Goal: Task Accomplishment & Management: Manage account settings

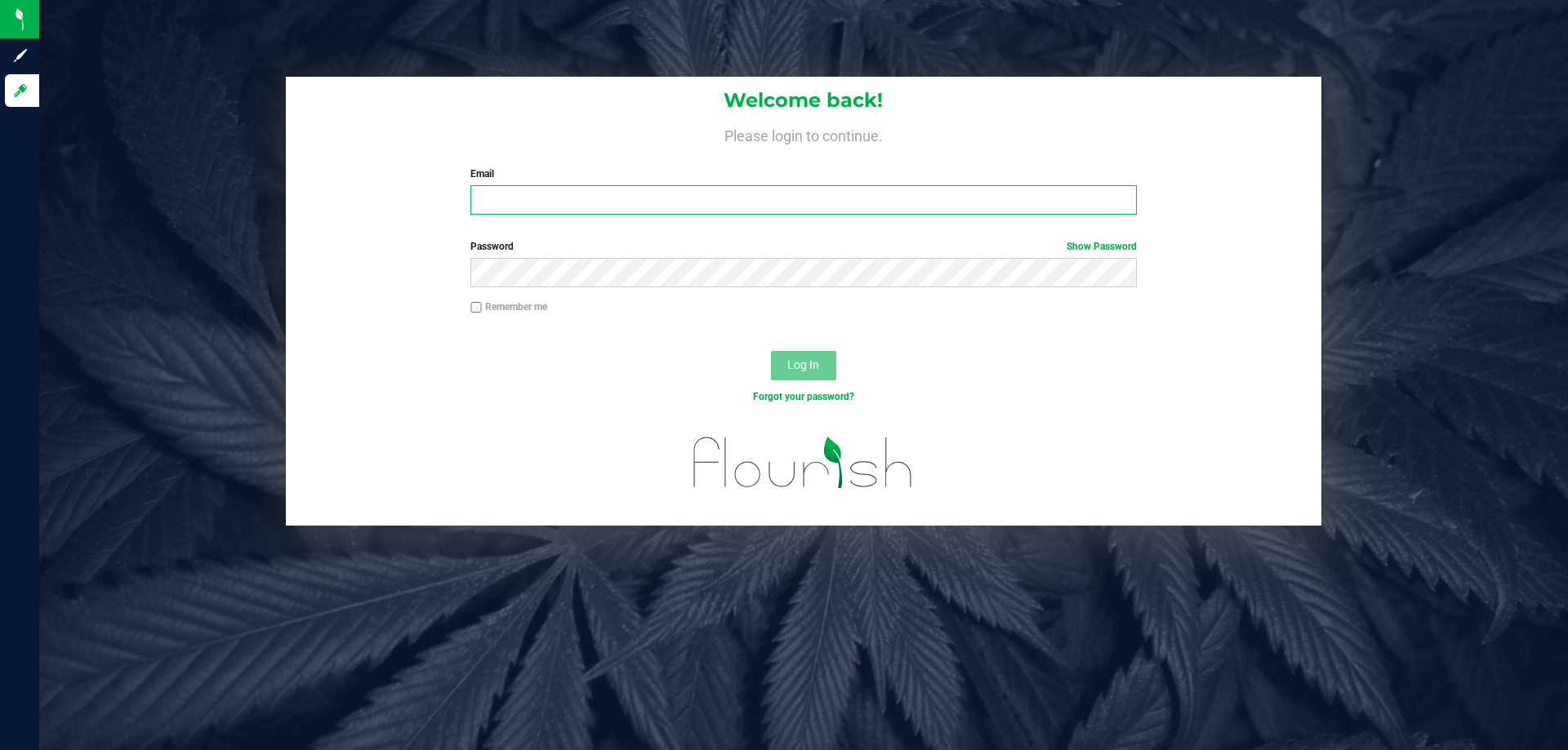
click at [500, 208] on input "Email" at bounding box center [803, 199] width 666 height 29
type input "[PERSON_NAME][EMAIL_ADDRESS][PERSON_NAME][DOMAIN_NAME]"
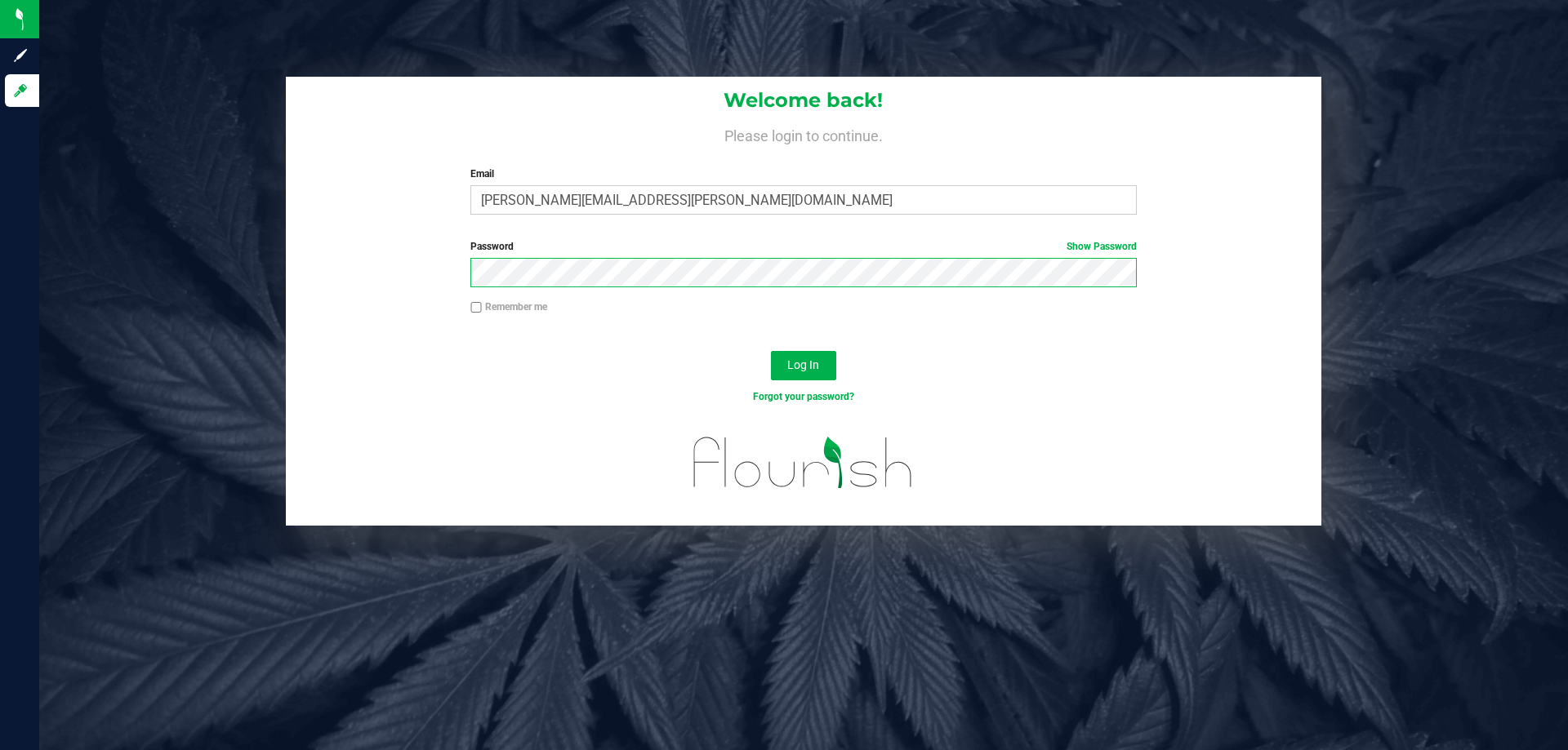
click at [771, 351] on button "Log In" at bounding box center [804, 365] width 66 height 29
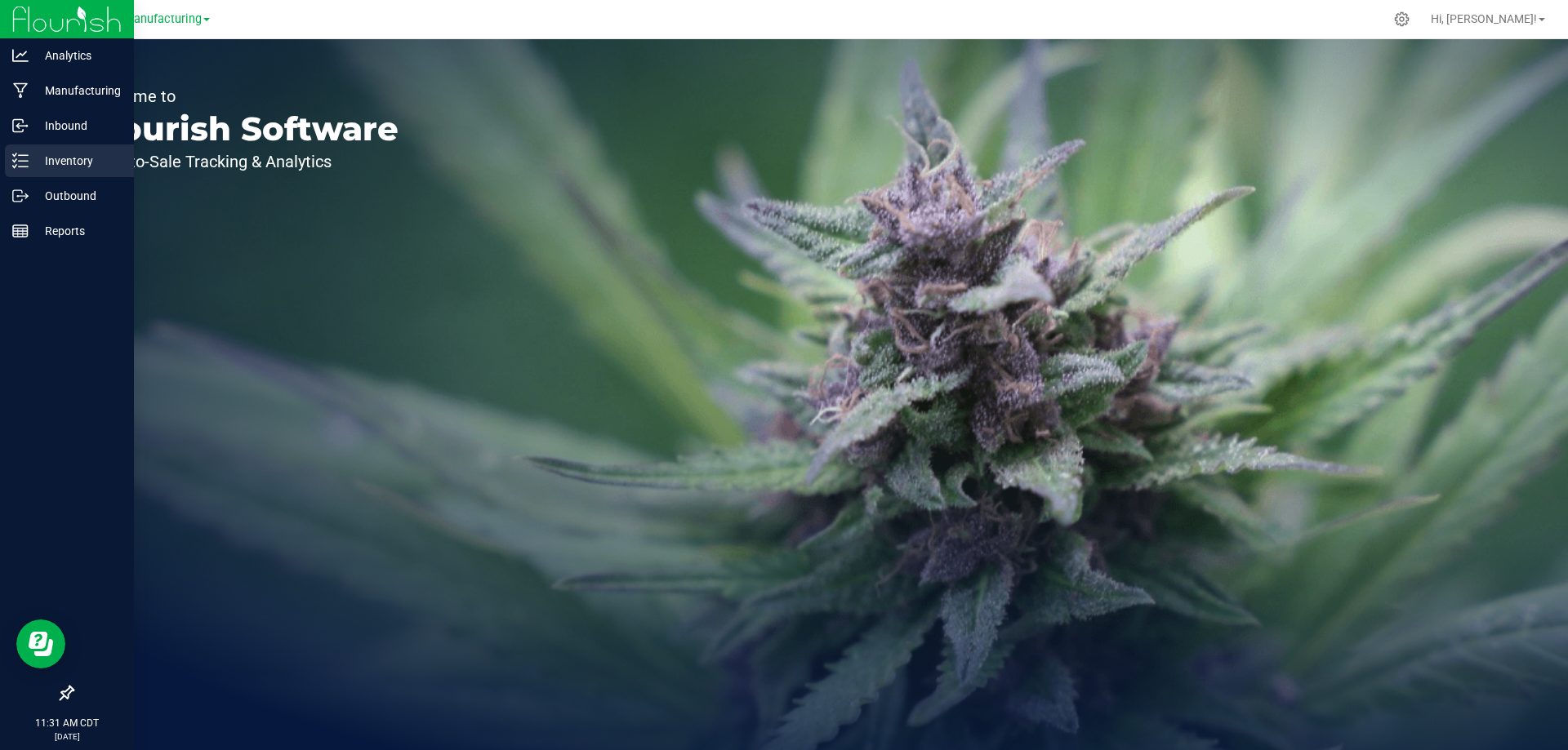
click at [32, 150] on div "Inventory" at bounding box center [69, 160] width 129 height 33
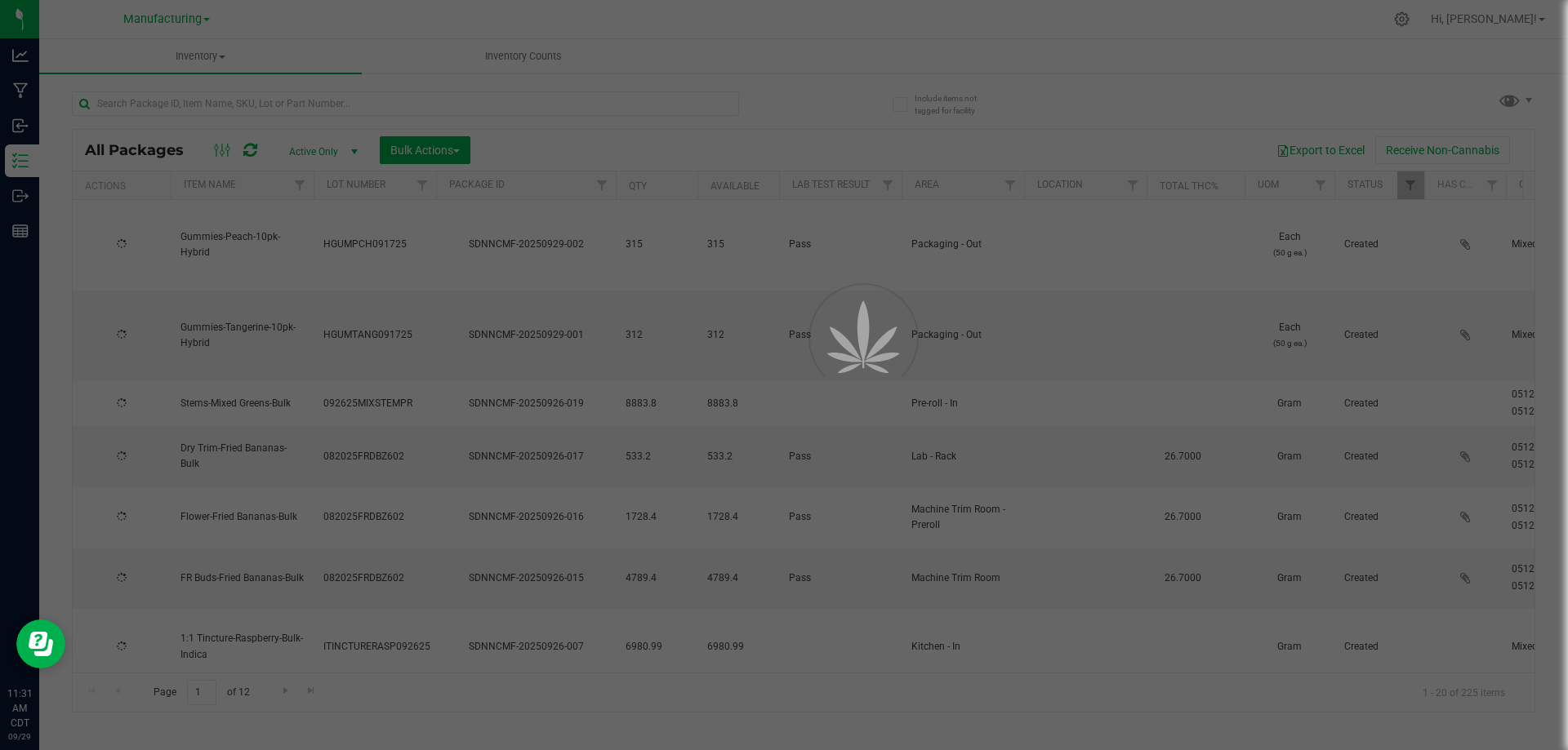
type input "[DATE]"
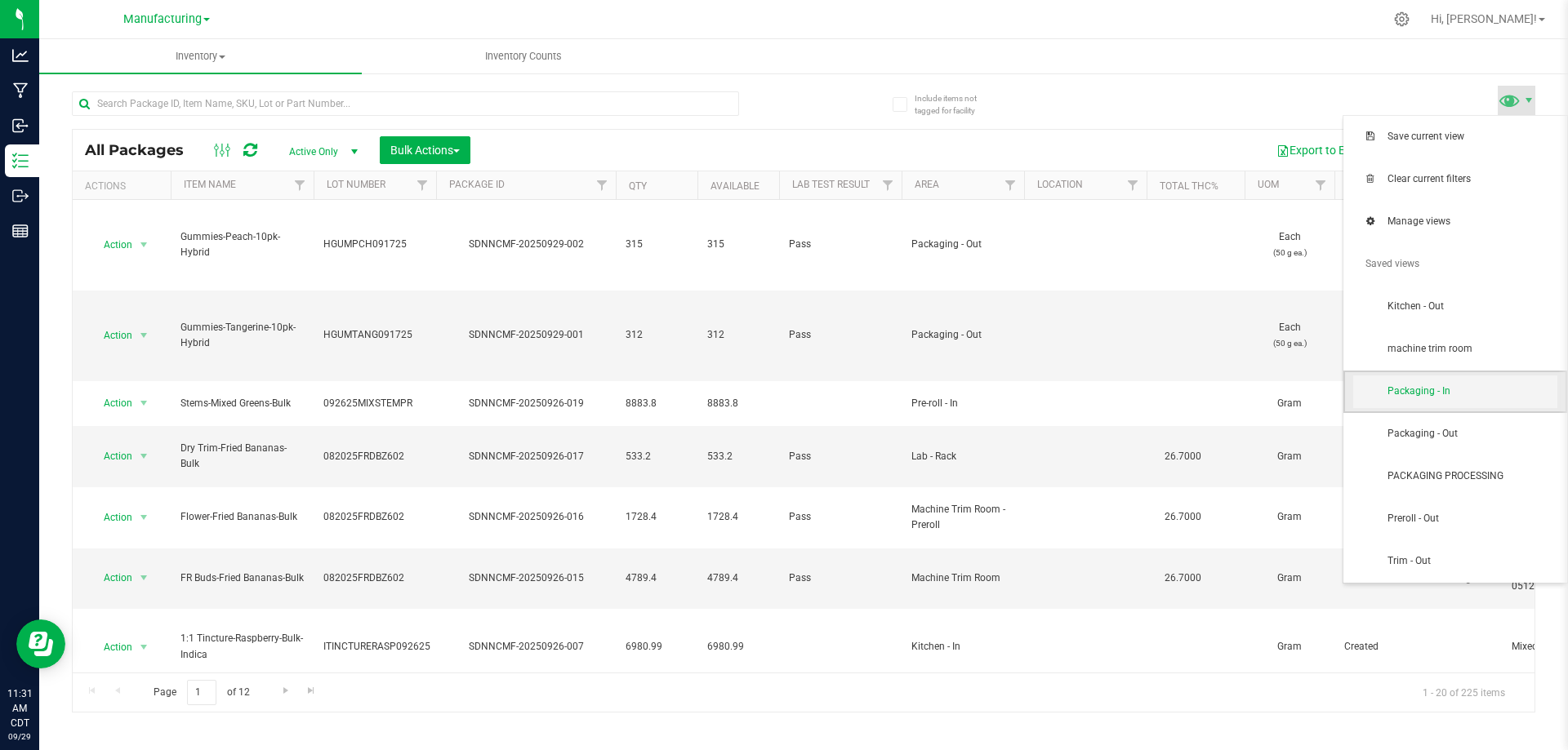
click at [1452, 393] on span "Packaging - In" at bounding box center [1472, 391] width 170 height 14
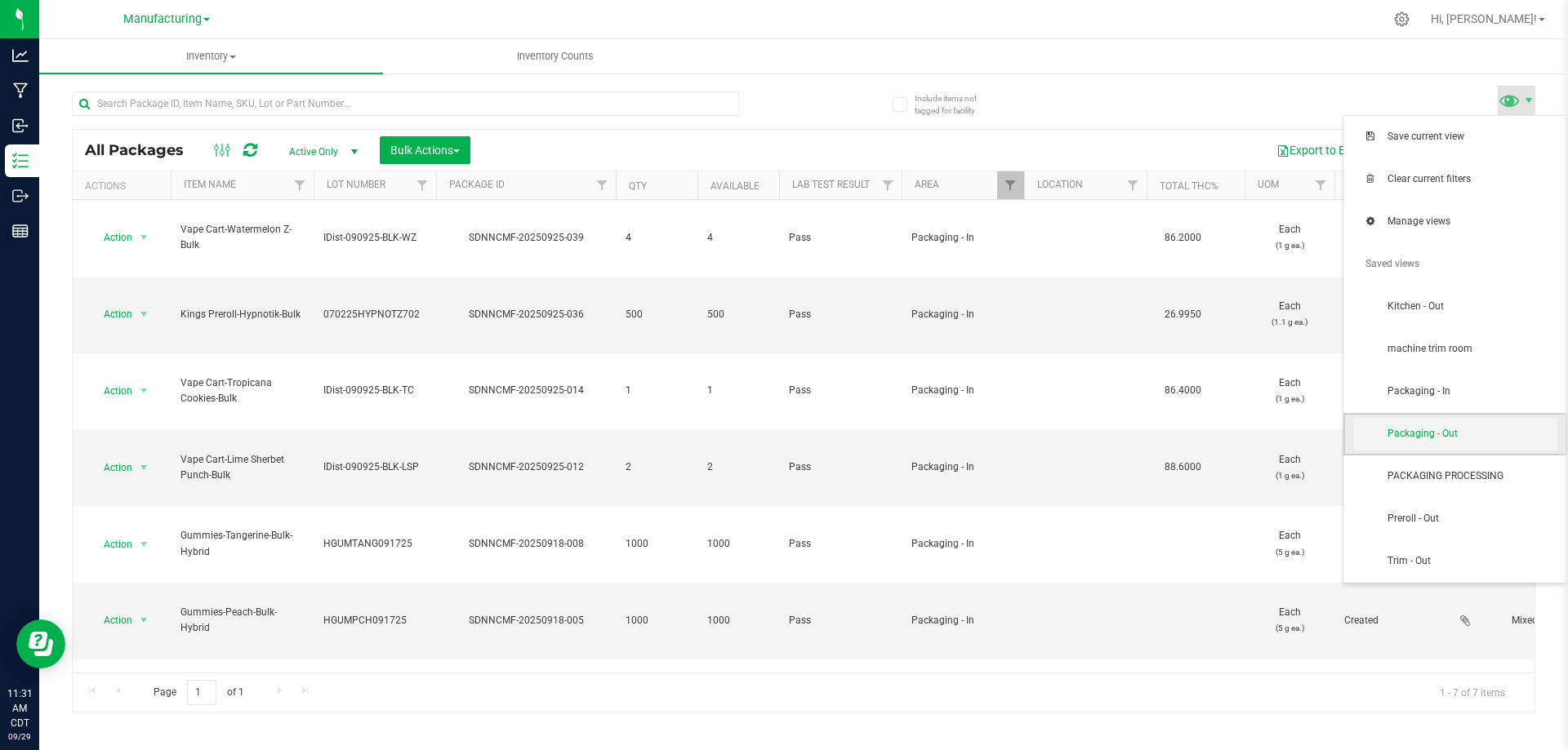
click at [1453, 423] on span "Packaging - Out" at bounding box center [1456, 434] width 204 height 33
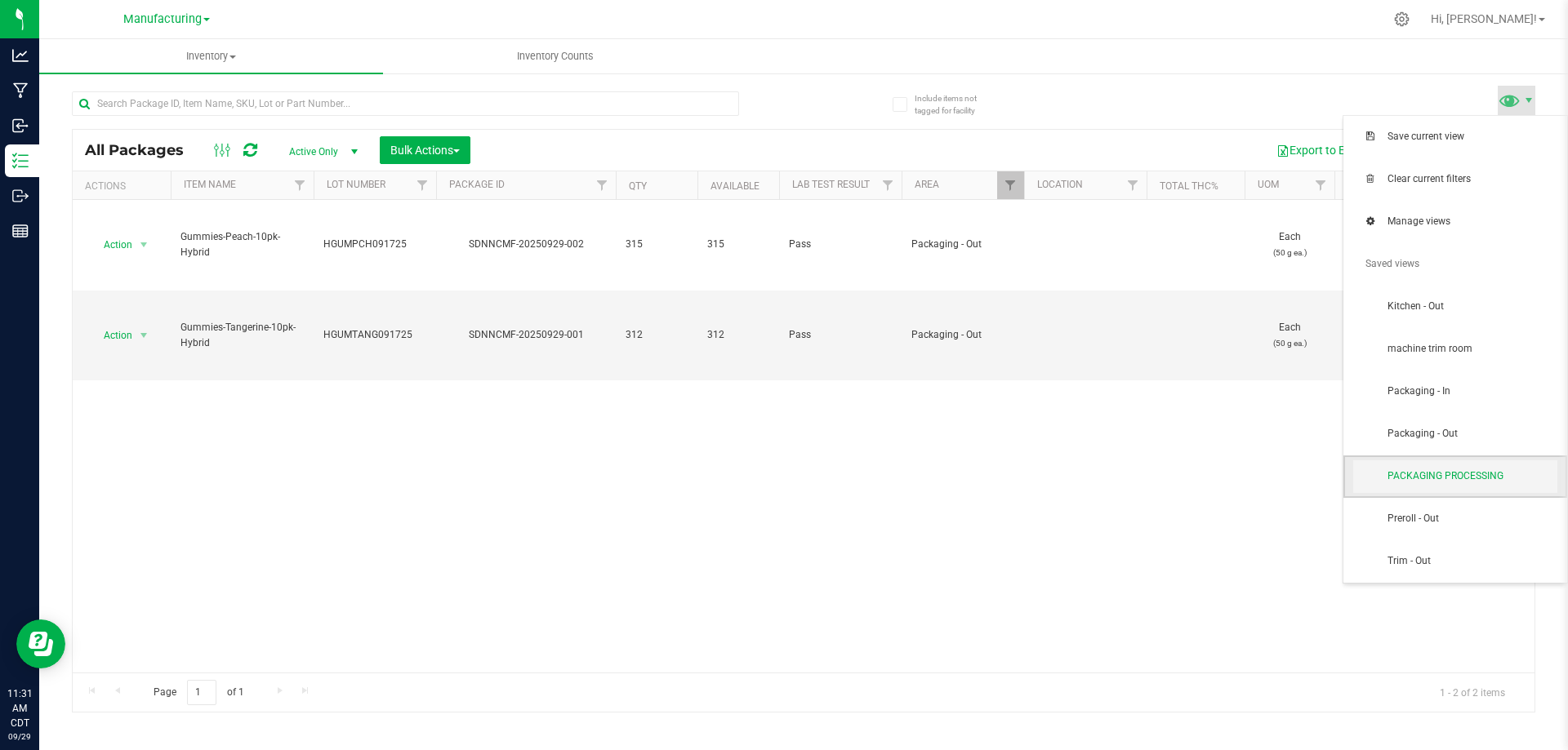
click at [1502, 467] on span "PACKAGING PROCESSING" at bounding box center [1456, 477] width 204 height 33
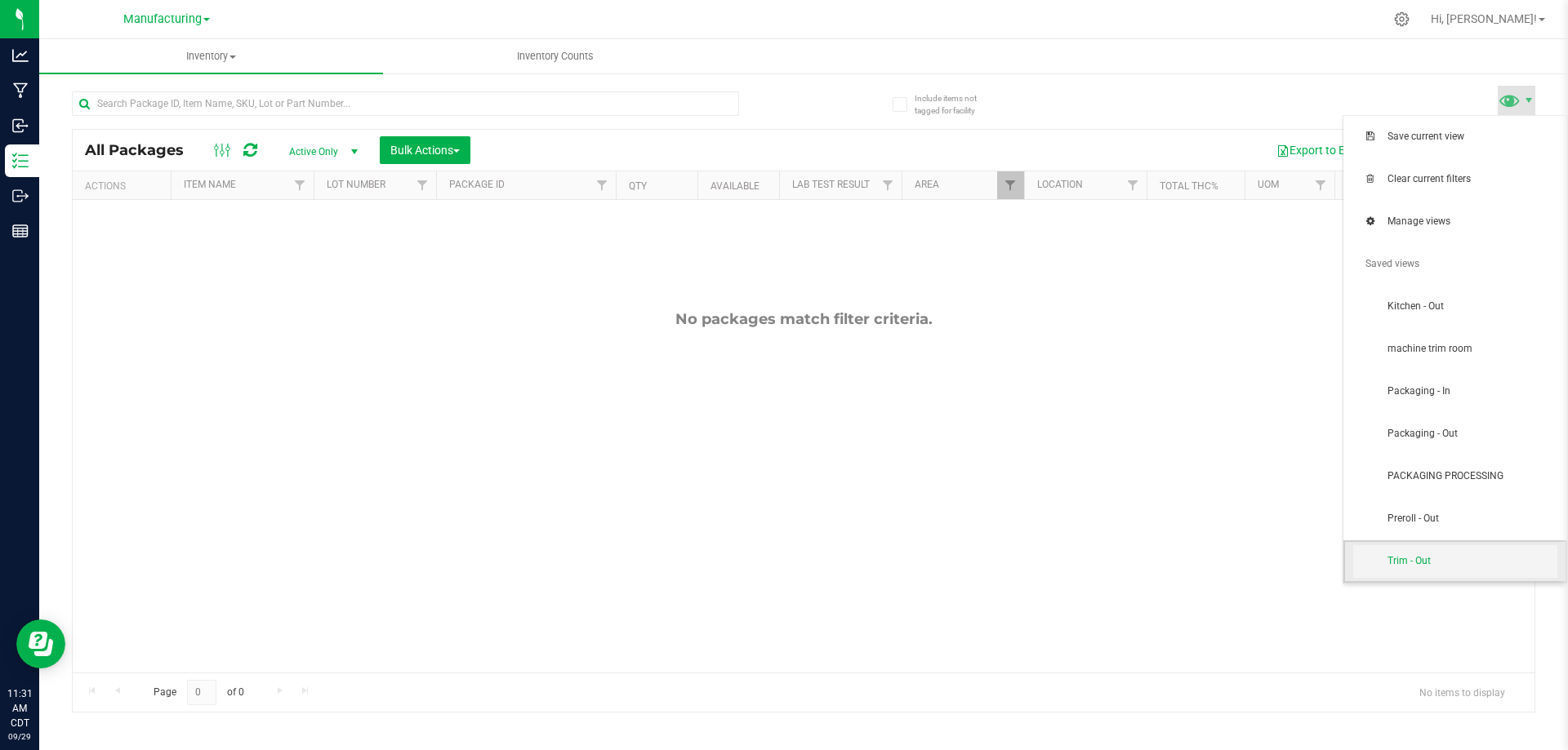
click at [1391, 555] on span "Trim - Out" at bounding box center [1472, 561] width 170 height 14
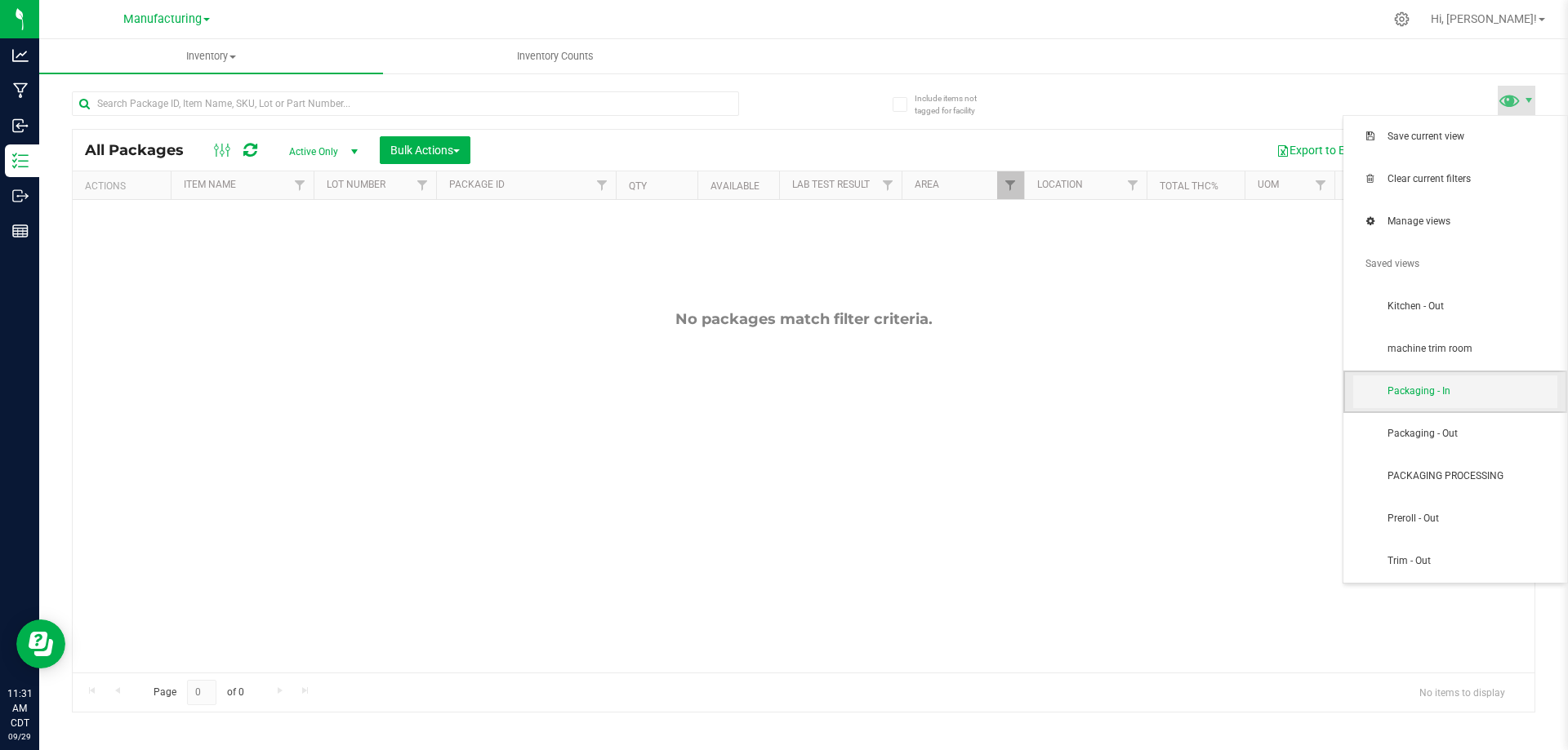
click at [1454, 401] on span "Packaging - In" at bounding box center [1456, 391] width 204 height 33
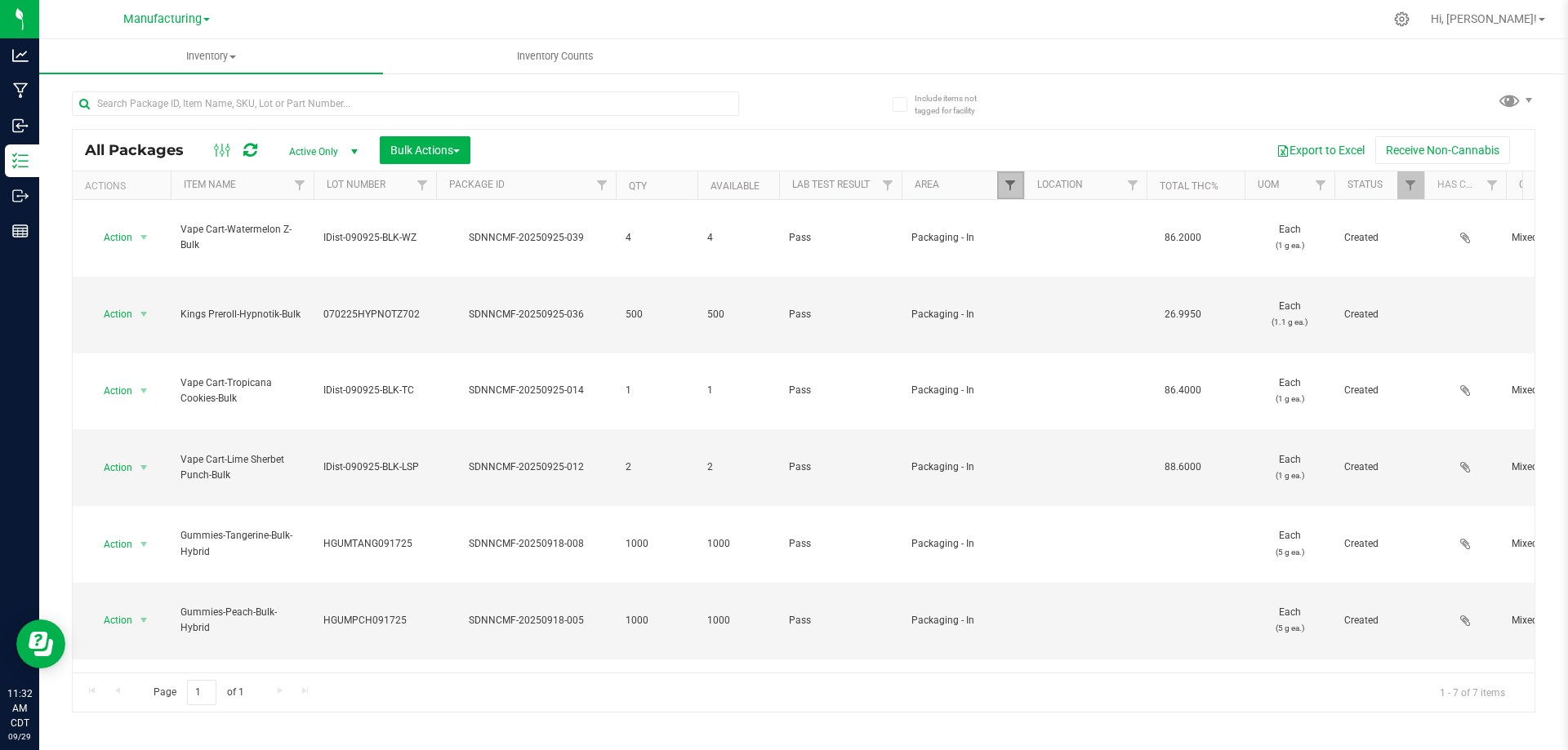
click at [1011, 185] on span "Filter" at bounding box center [1011, 185] width 13 height 13
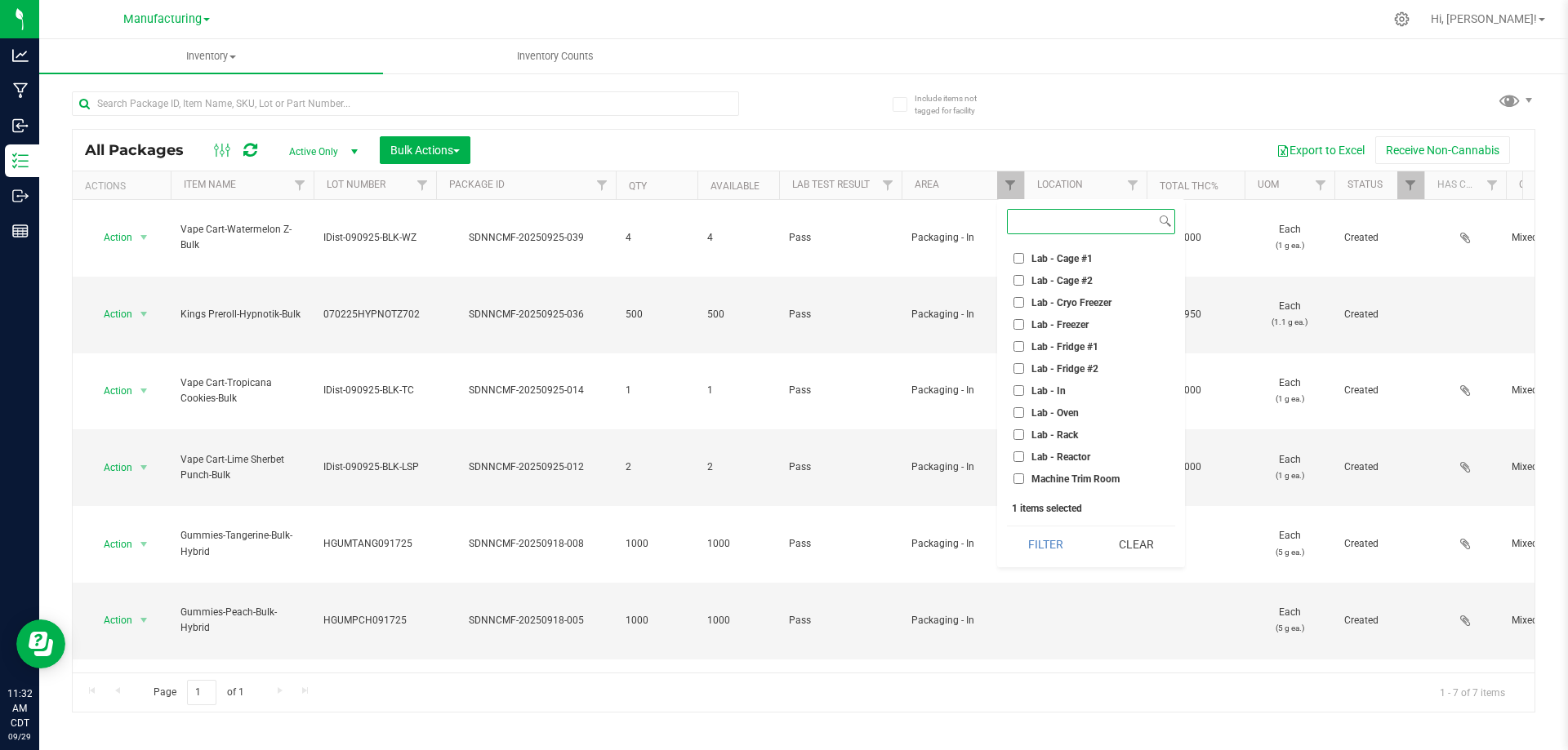
scroll to position [245, 0]
click at [1014, 472] on input "Packaging - In" at bounding box center [1018, 473] width 10 height 10
checkbox input "false"
click at [1020, 406] on input "Machine Trim Room" at bounding box center [1018, 406] width 10 height 10
checkbox input "true"
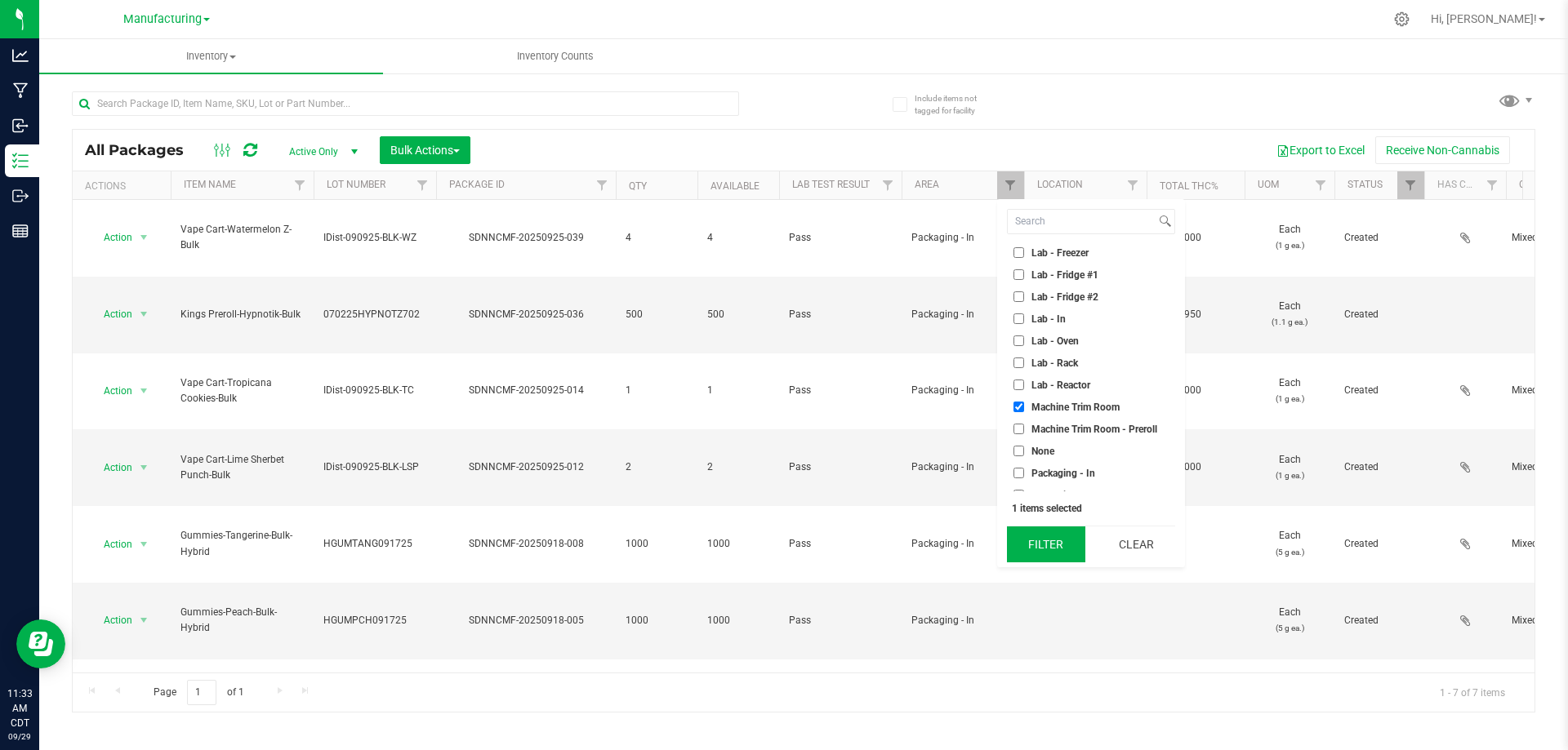
click at [1039, 543] on button "Filter" at bounding box center [1046, 544] width 79 height 36
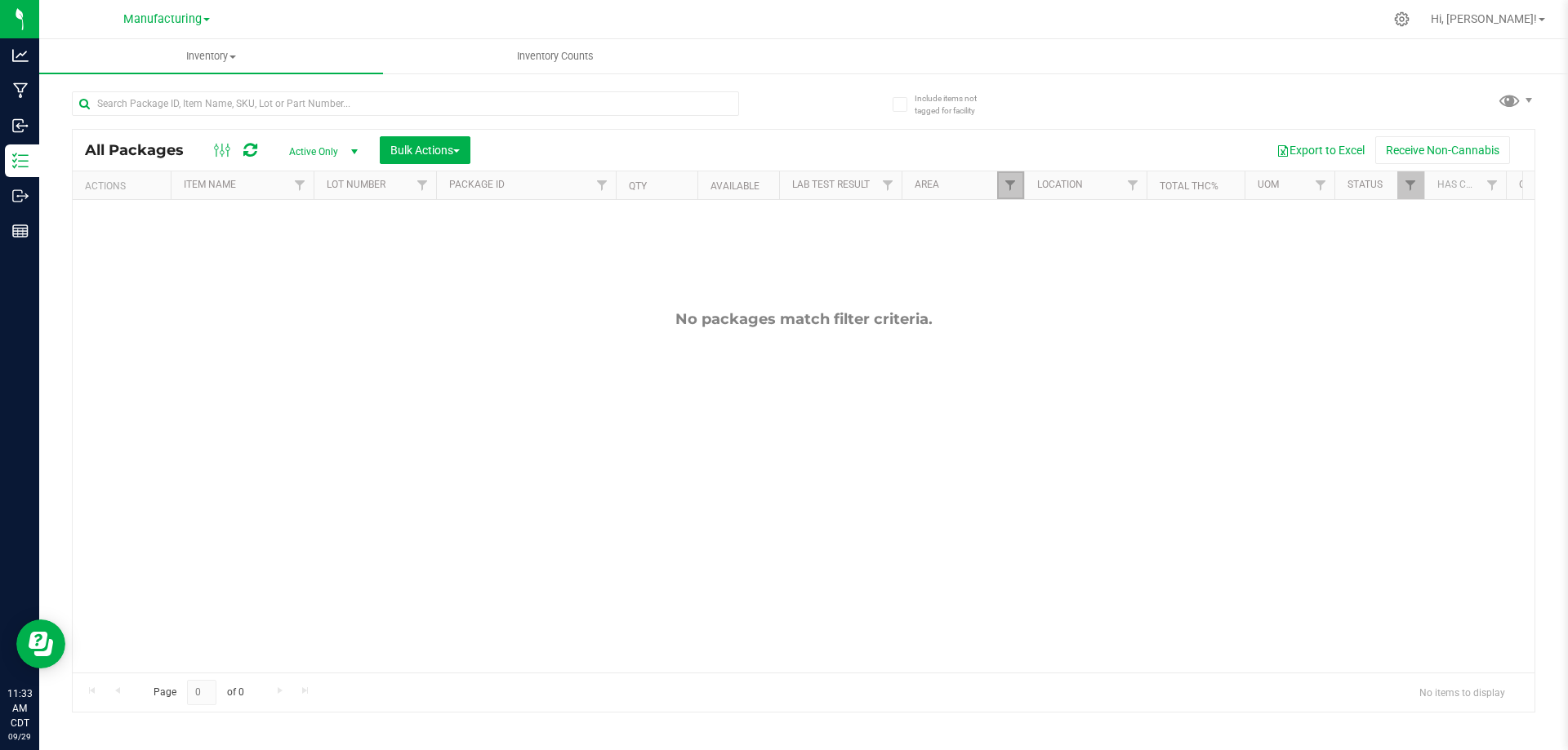
click at [1003, 182] on link "Filter" at bounding box center [1011, 185] width 27 height 28
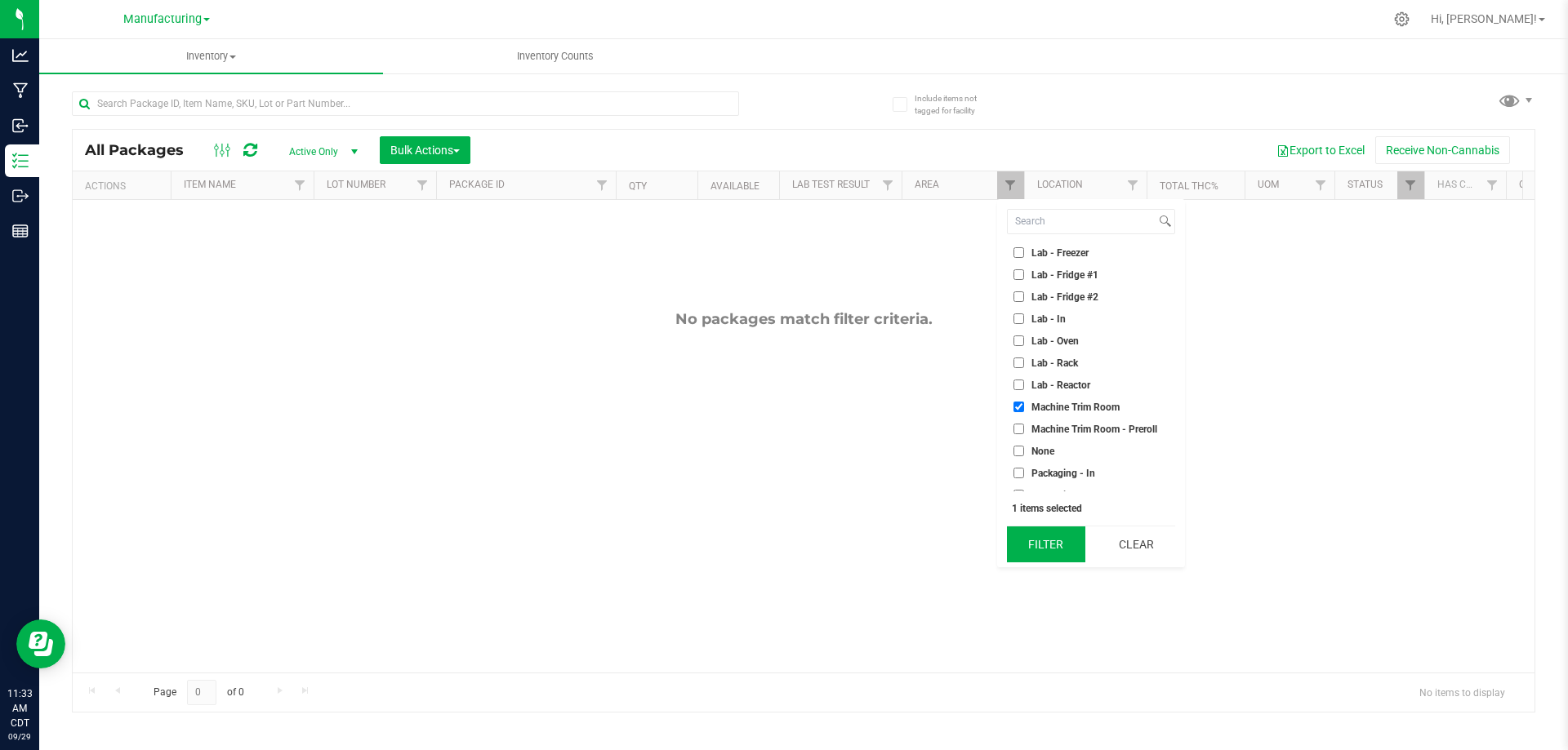
click at [1058, 527] on button "Filter" at bounding box center [1046, 544] width 79 height 36
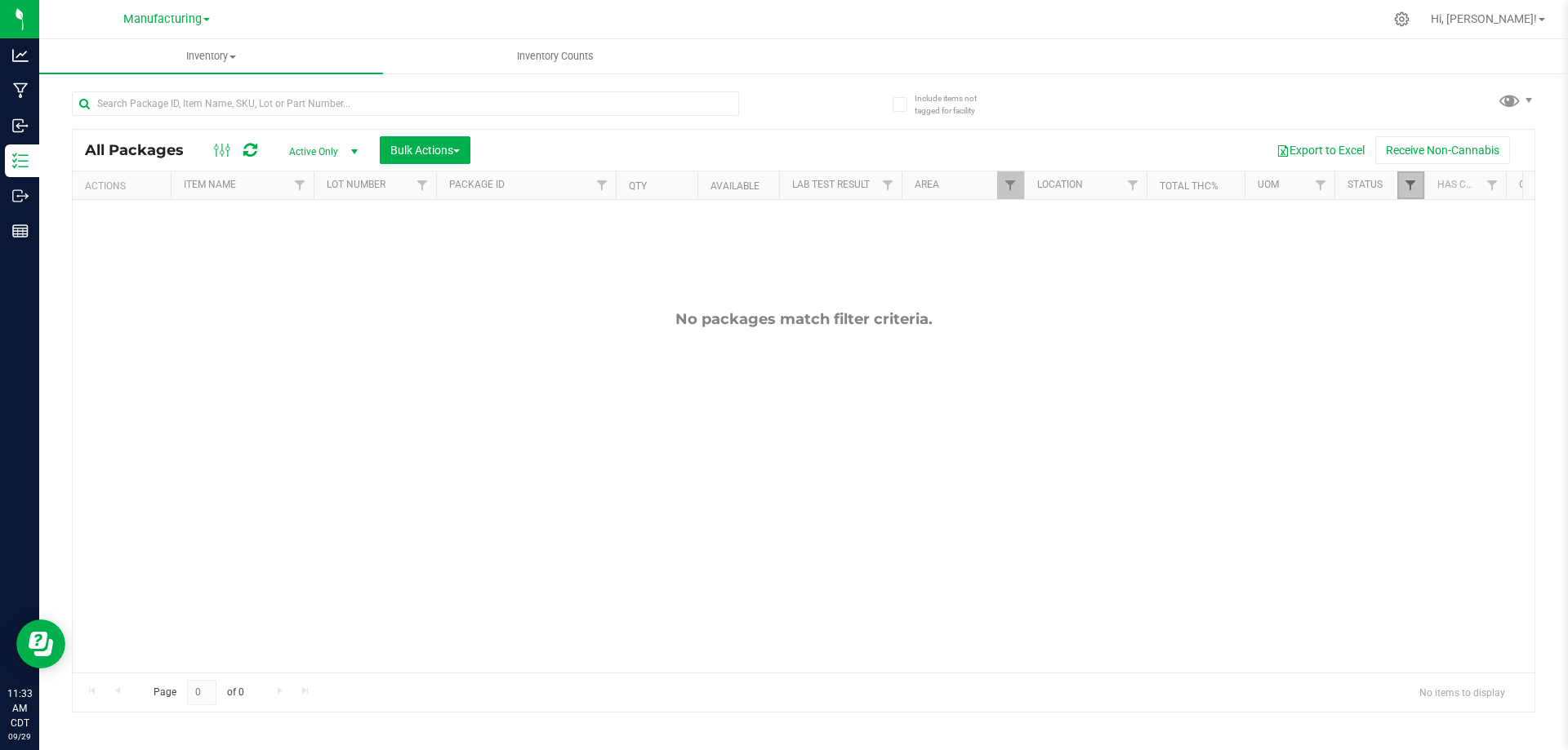
click at [1414, 188] on span "Filter" at bounding box center [1411, 185] width 13 height 13
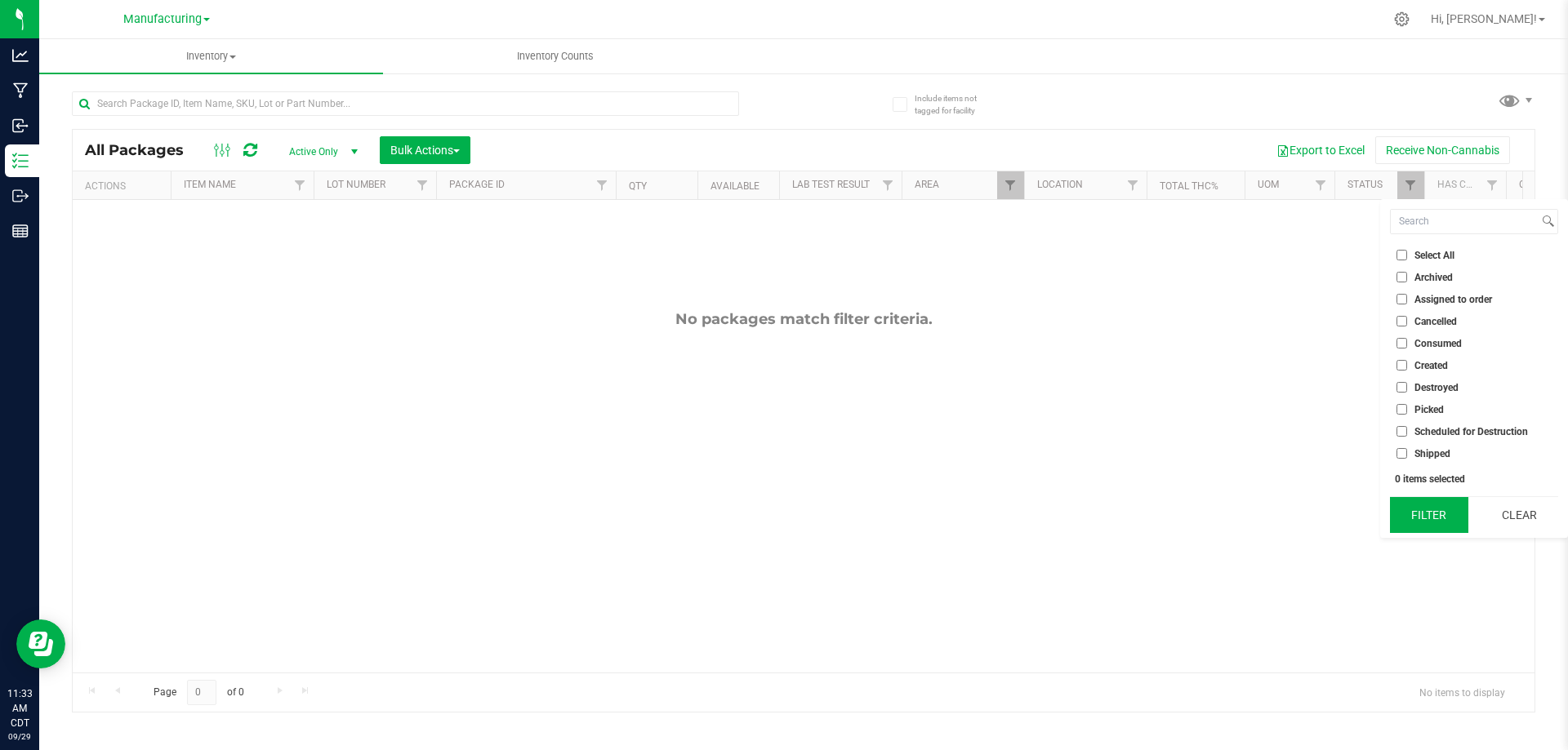
click at [1398, 521] on button "Filter" at bounding box center [1429, 515] width 79 height 36
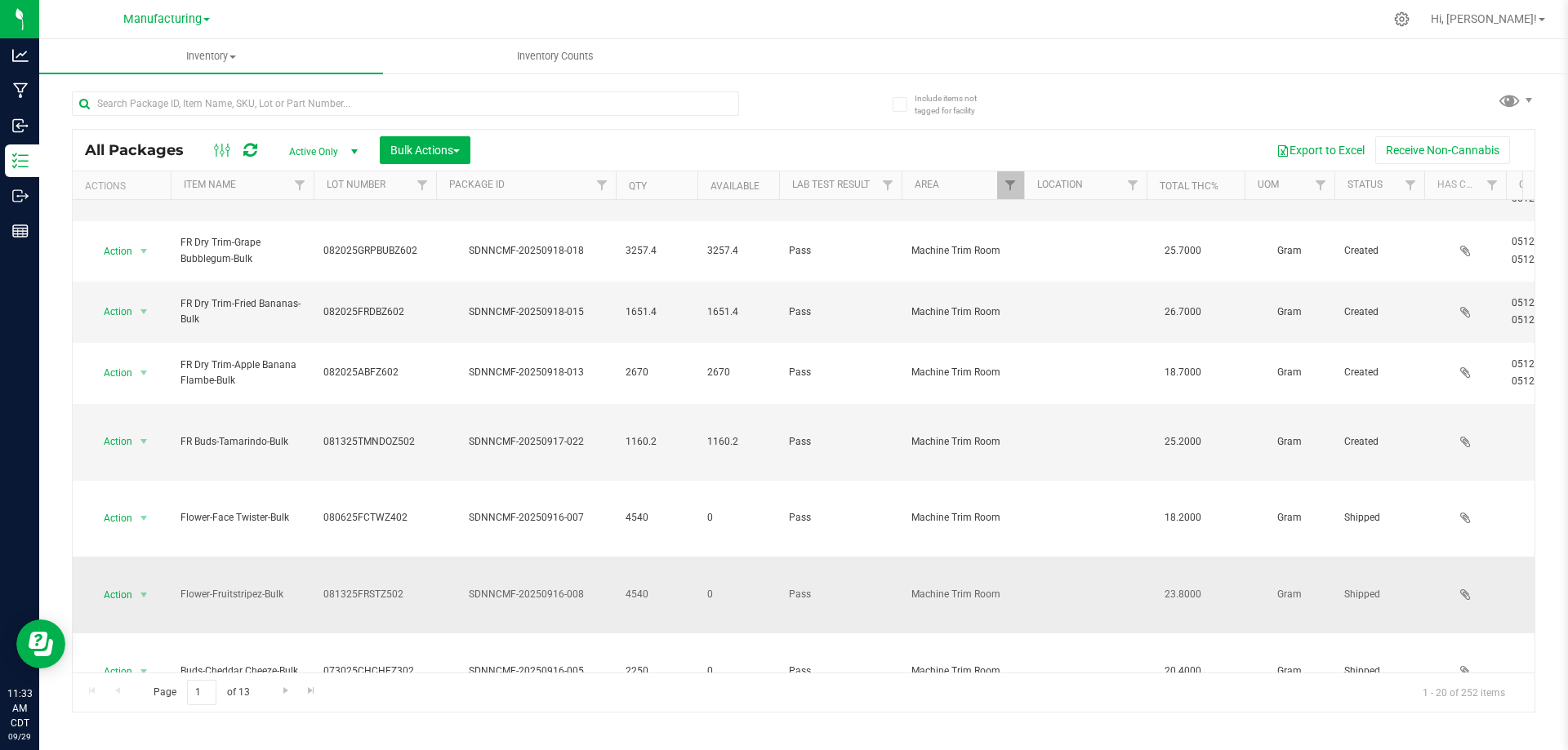
scroll to position [379, 0]
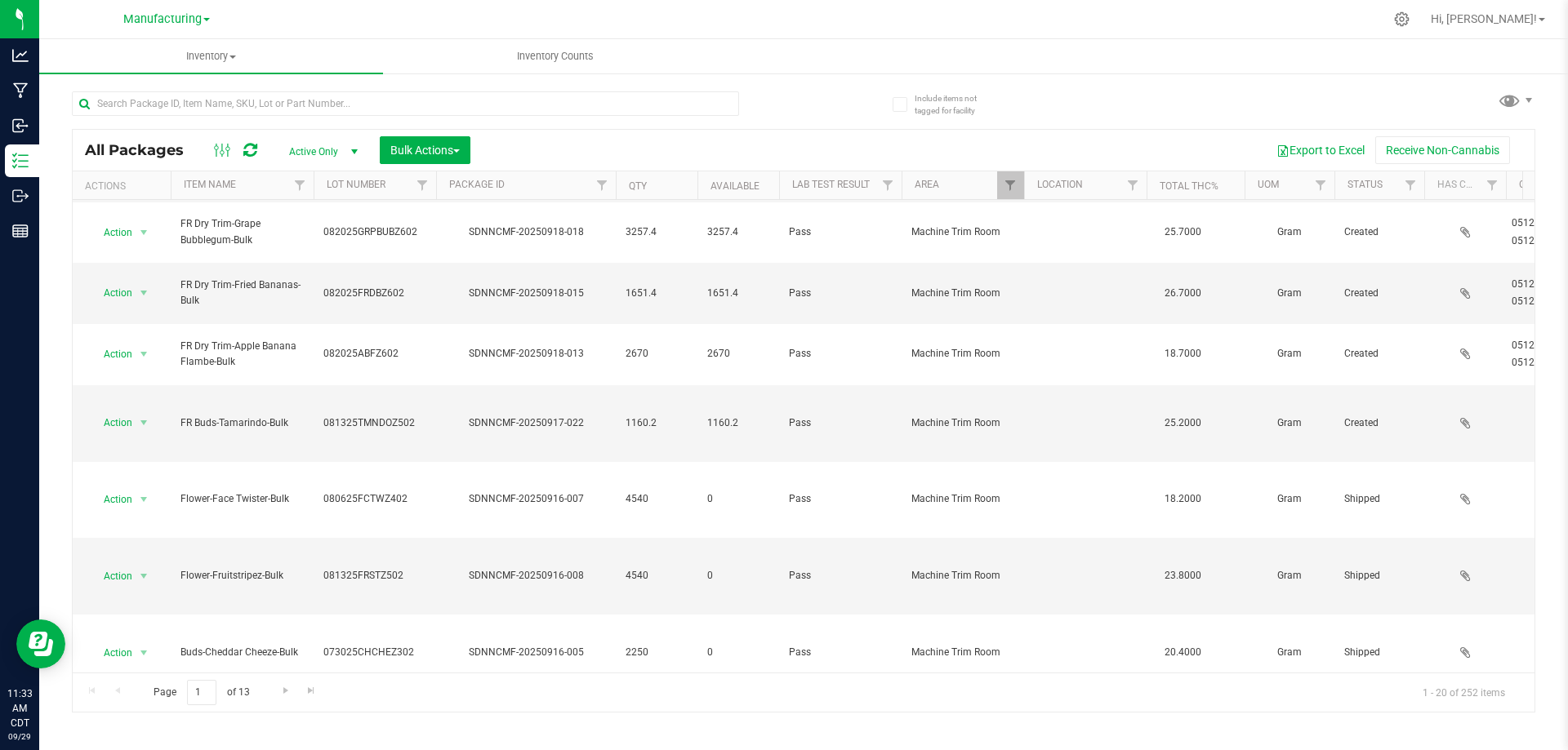
click at [356, 147] on span "select" at bounding box center [354, 152] width 13 height 13
click at [330, 178] on li "Active Only" at bounding box center [319, 178] width 88 height 24
click at [357, 151] on span "select" at bounding box center [354, 152] width 13 height 13
click at [335, 251] on li "All" at bounding box center [319, 251] width 88 height 24
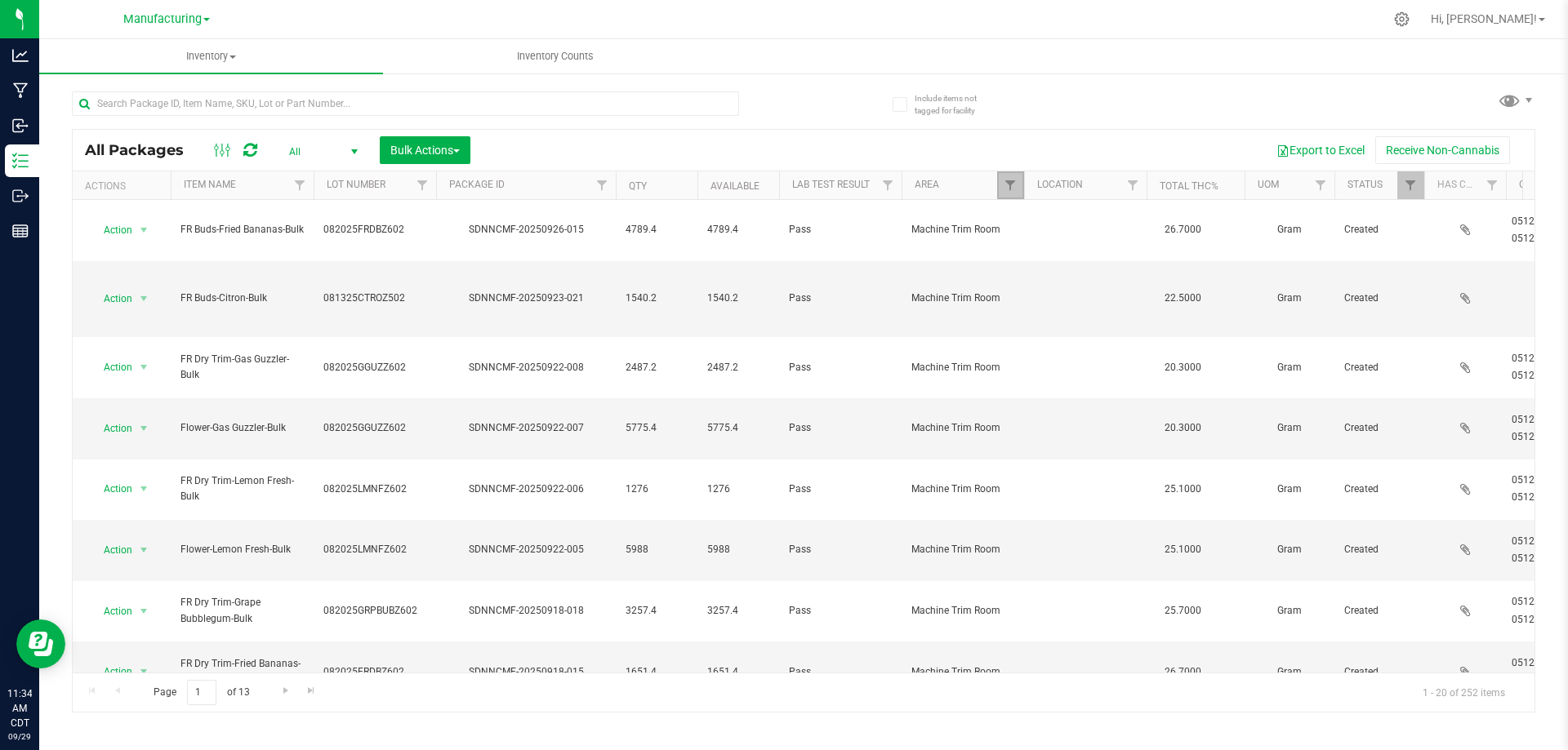
click at [1016, 193] on link "Filter" at bounding box center [1011, 185] width 27 height 28
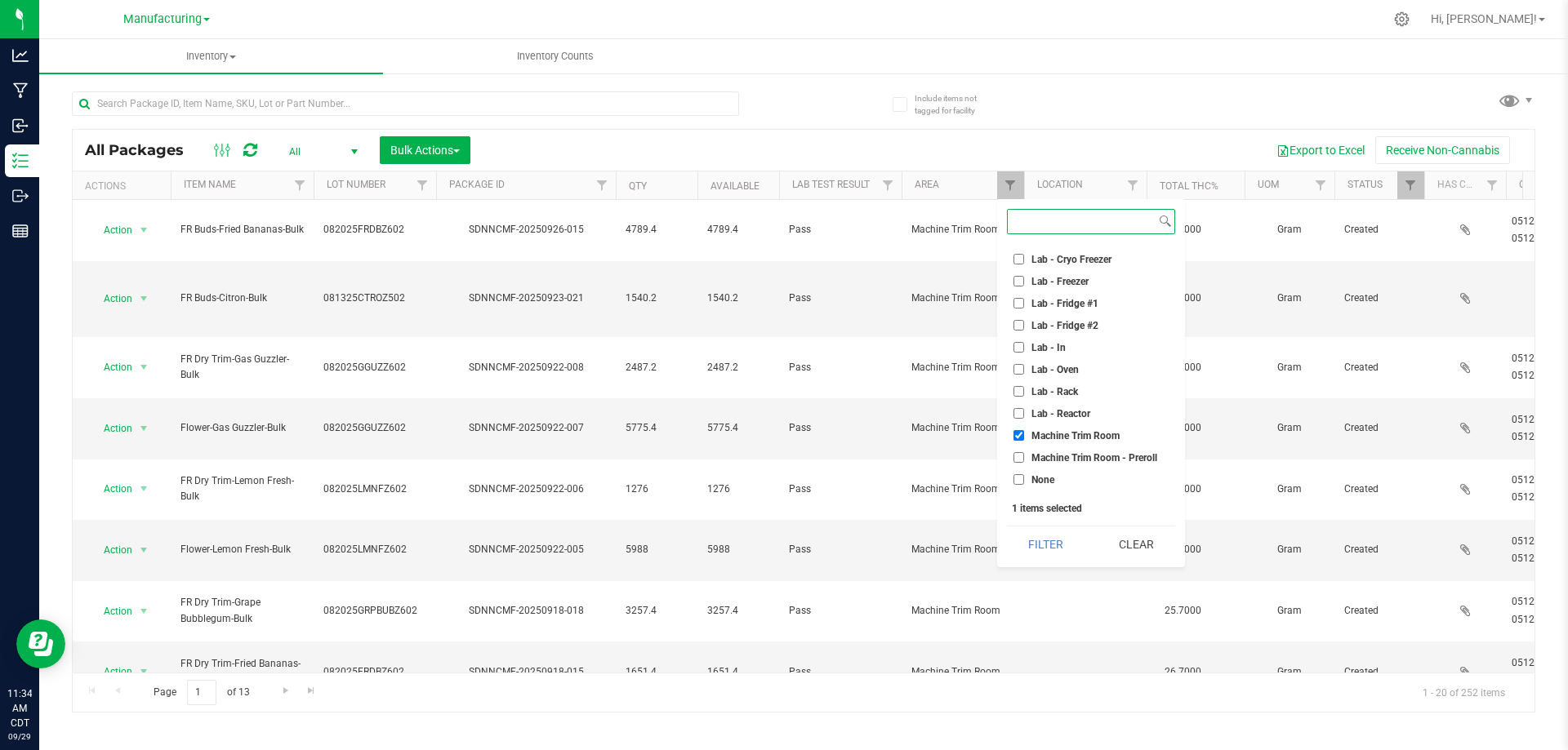
scroll to position [245, 0]
click at [1012, 428] on li "Machine Trim Room - Preroll" at bounding box center [1091, 429] width 169 height 17
click at [1019, 427] on input "Machine Trim Room - Preroll" at bounding box center [1018, 428] width 10 height 10
checkbox input "true"
click at [1020, 404] on input "Machine Trim Room" at bounding box center [1018, 406] width 10 height 10
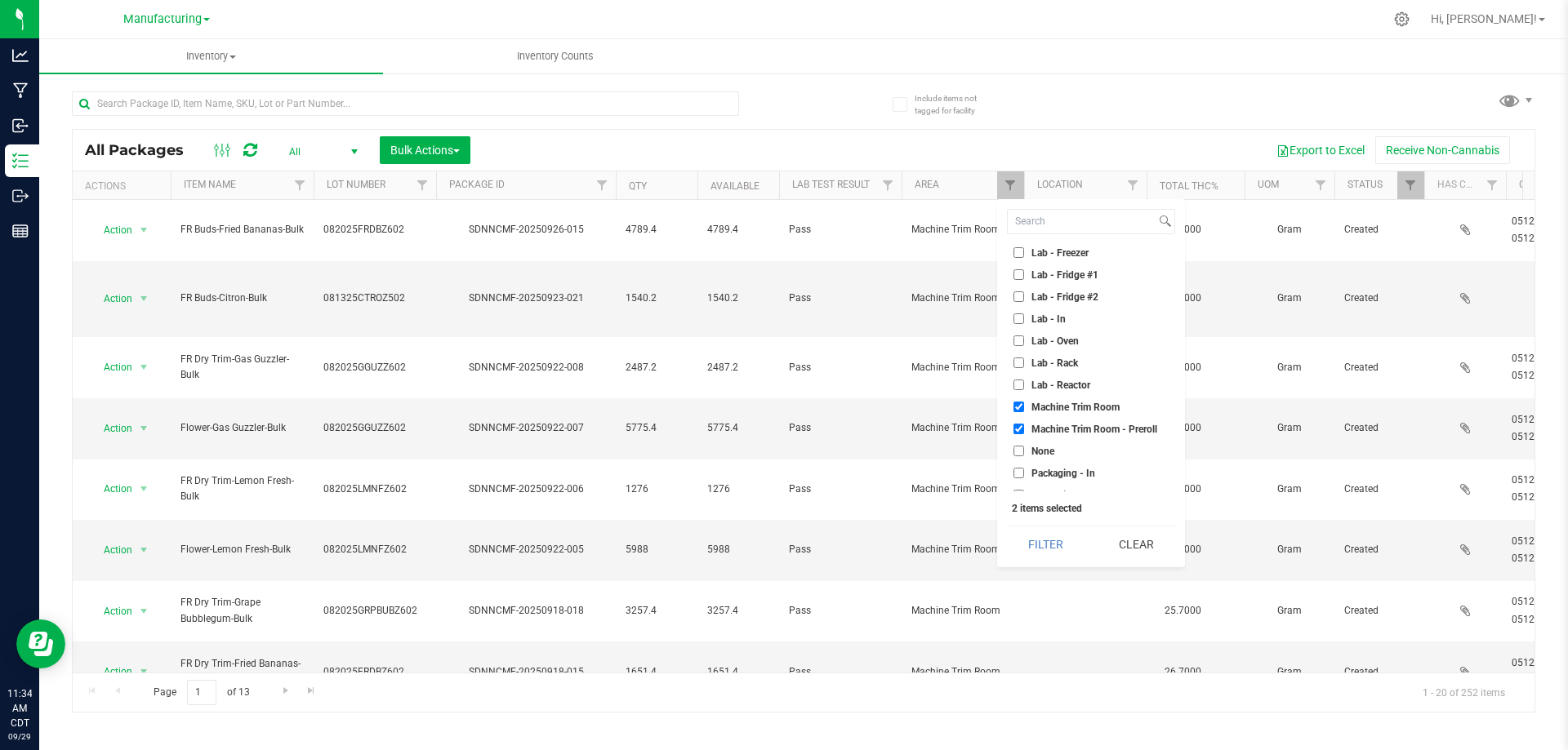
checkbox input "false"
click at [1037, 527] on button "Filter" at bounding box center [1046, 544] width 79 height 36
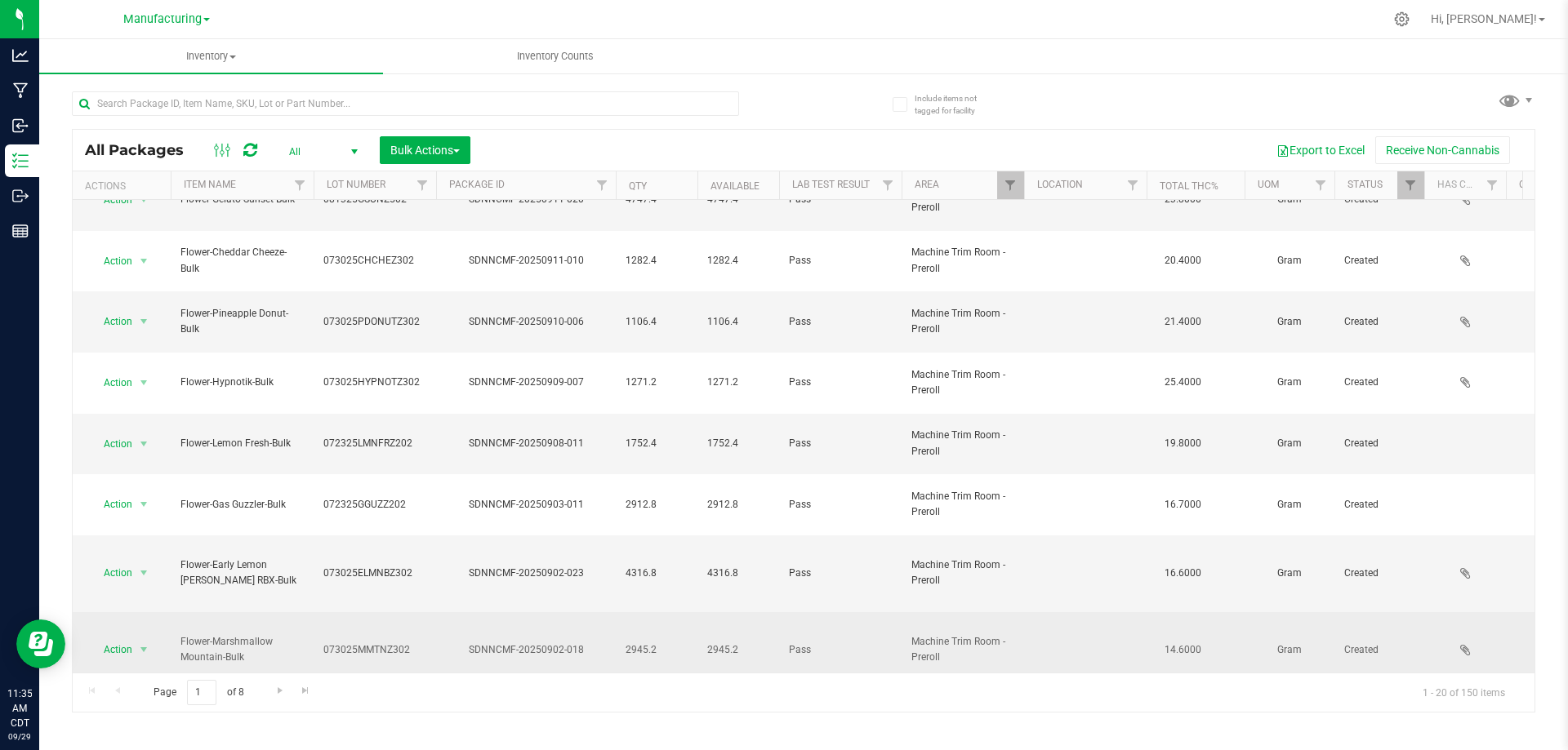
scroll to position [443, 0]
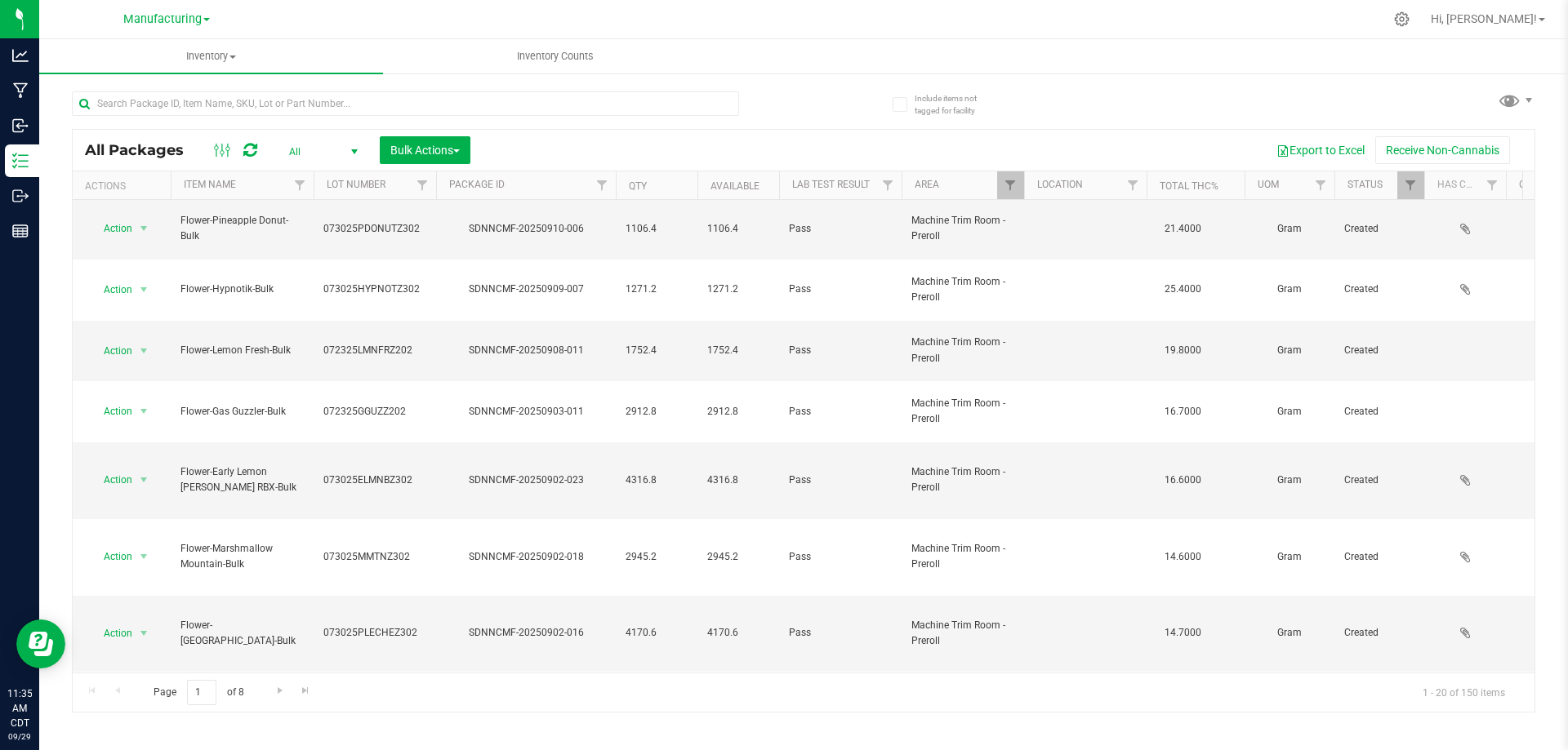
click at [350, 150] on span "select" at bounding box center [354, 152] width 13 height 13
click at [342, 244] on li "All" at bounding box center [319, 251] width 88 height 24
click at [355, 150] on span "select" at bounding box center [354, 152] width 13 height 13
click at [346, 172] on li "Active Only" at bounding box center [319, 178] width 88 height 24
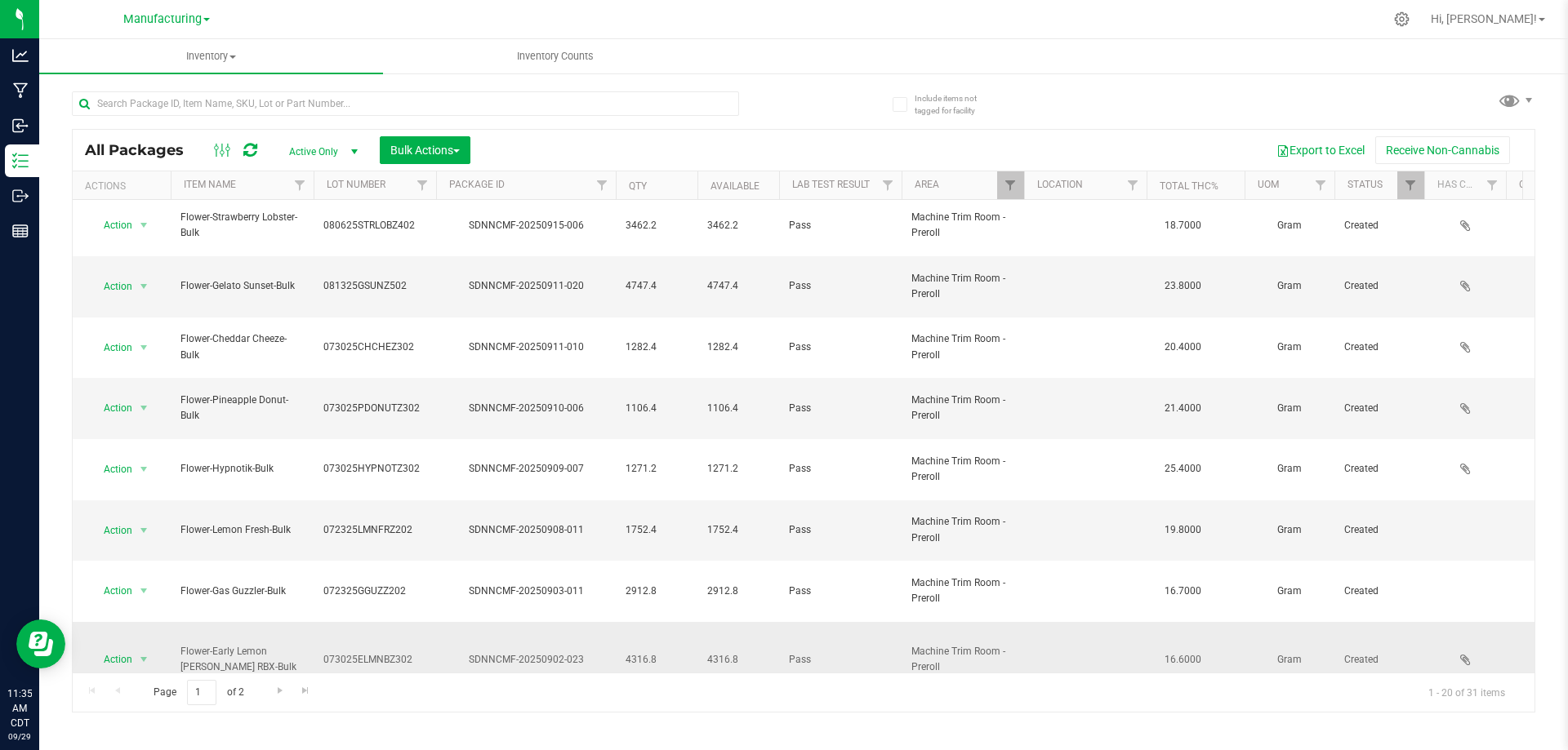
scroll to position [443, 0]
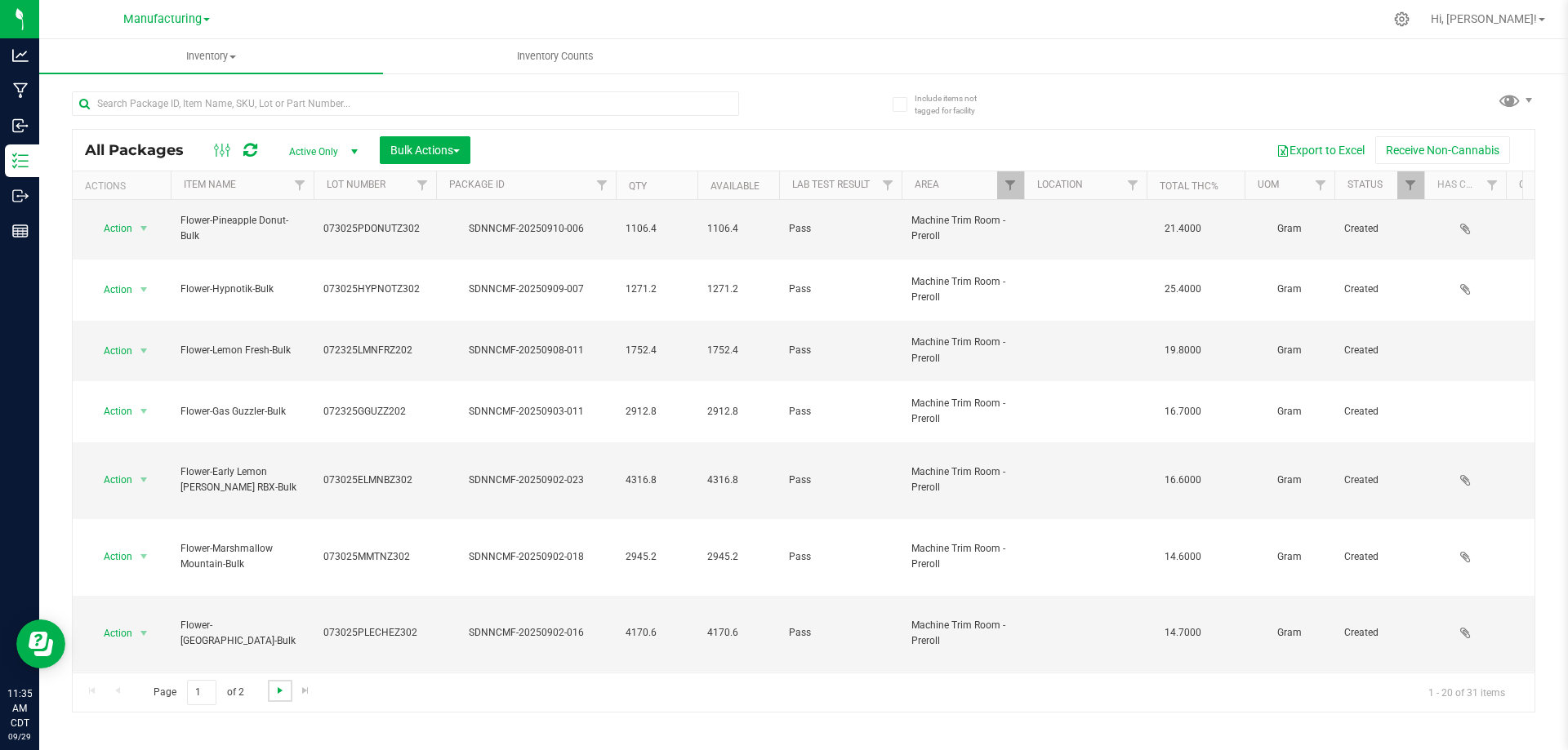
click at [282, 690] on span "Go to the next page" at bounding box center [280, 691] width 13 height 13
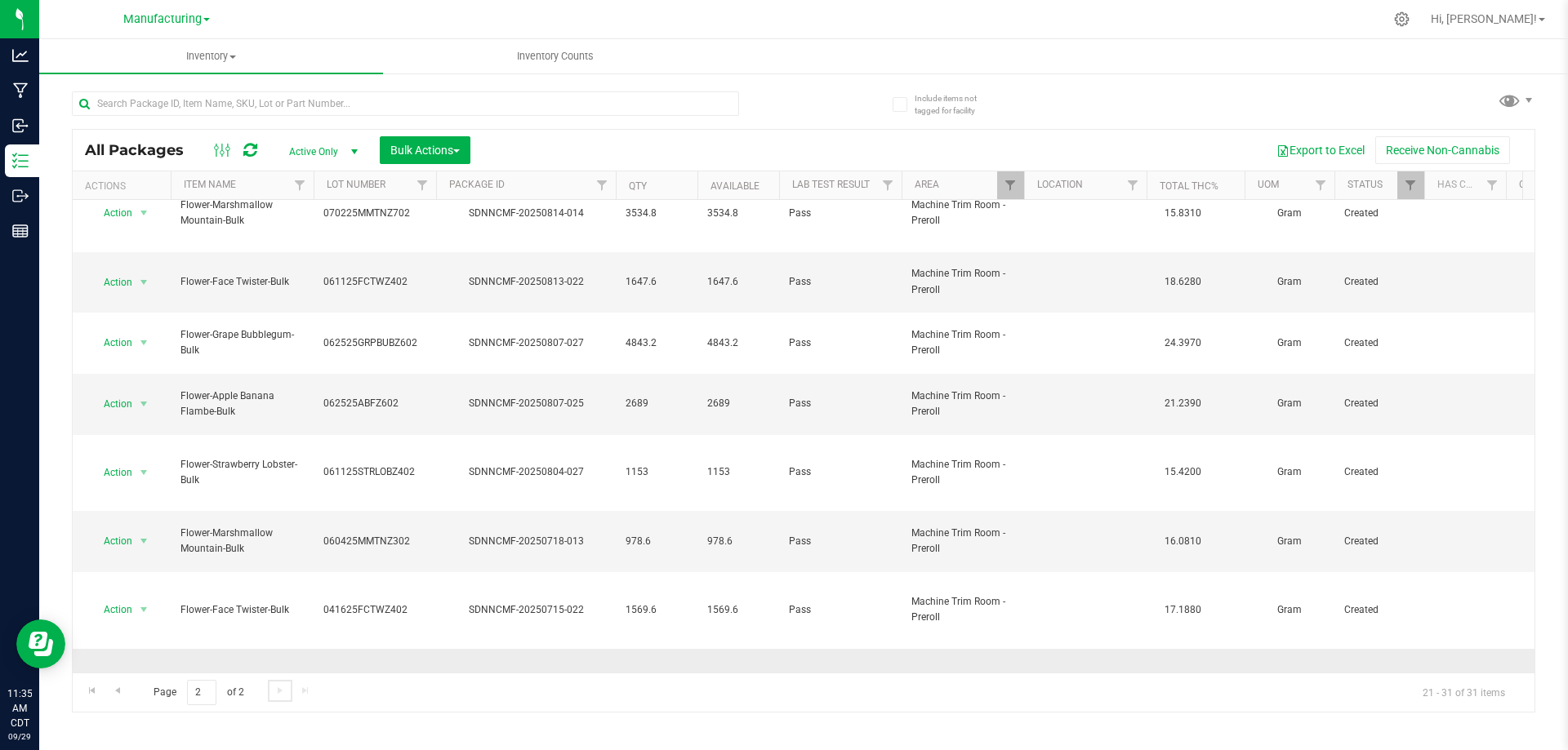
scroll to position [36, 0]
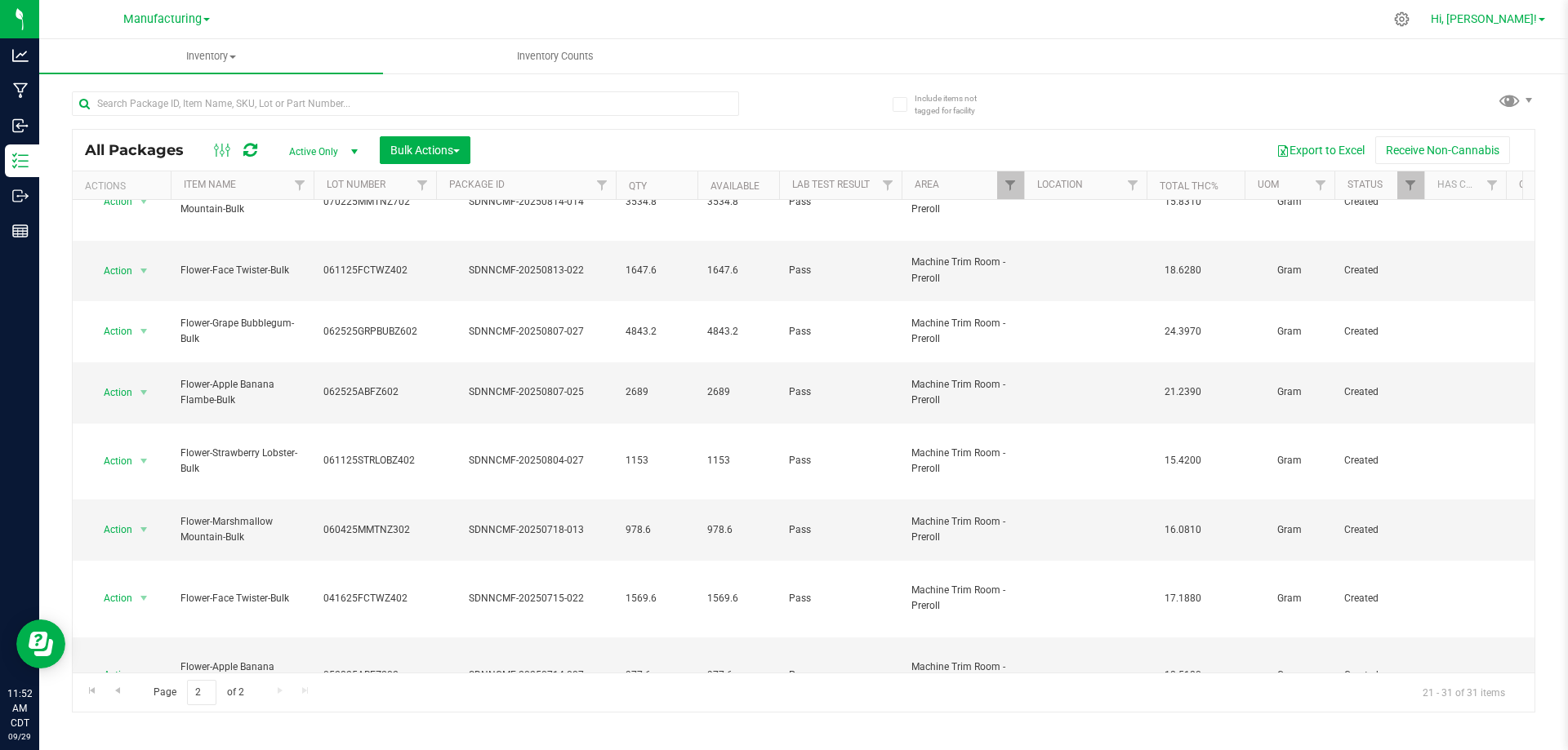
click at [1522, 19] on span "Hi, [PERSON_NAME]!" at bounding box center [1484, 19] width 106 height 13
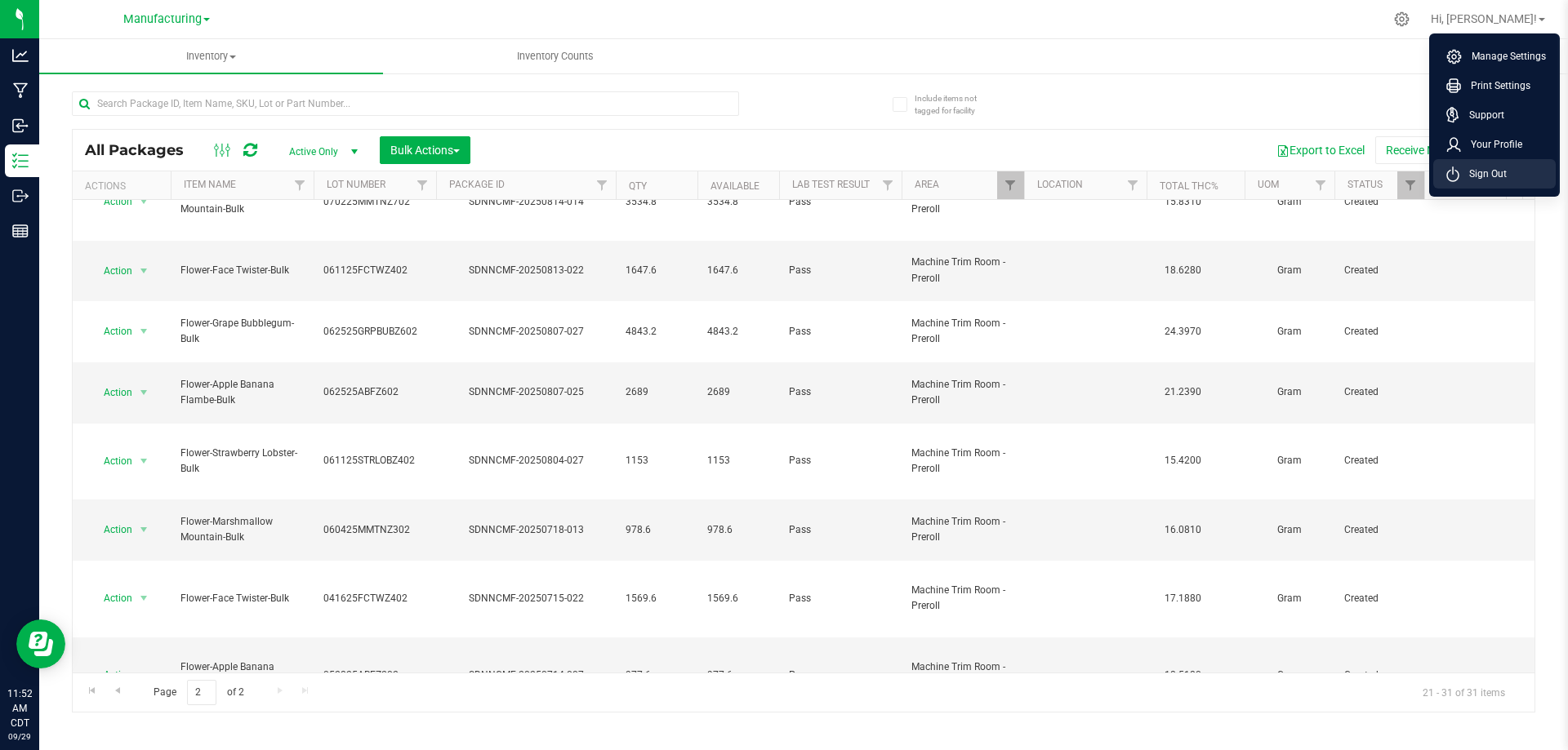
click at [1481, 182] on li "Sign Out" at bounding box center [1494, 173] width 123 height 29
